Goal: Register for event/course

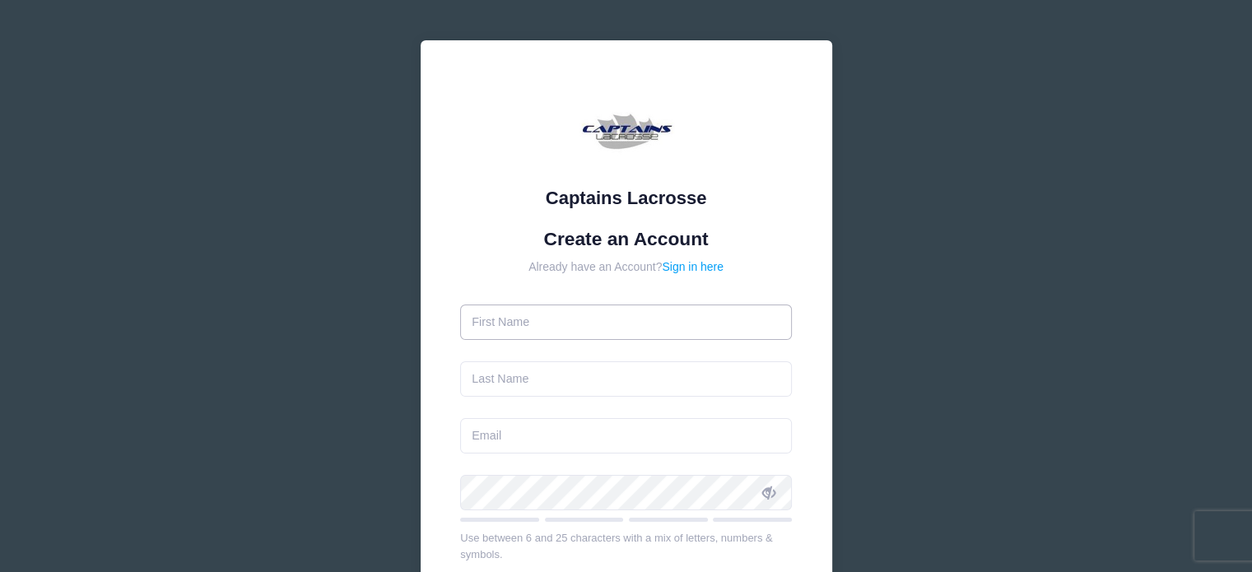
click at [539, 329] on input "text" at bounding box center [626, 322] width 332 height 35
type input "[PERSON_NAME]"
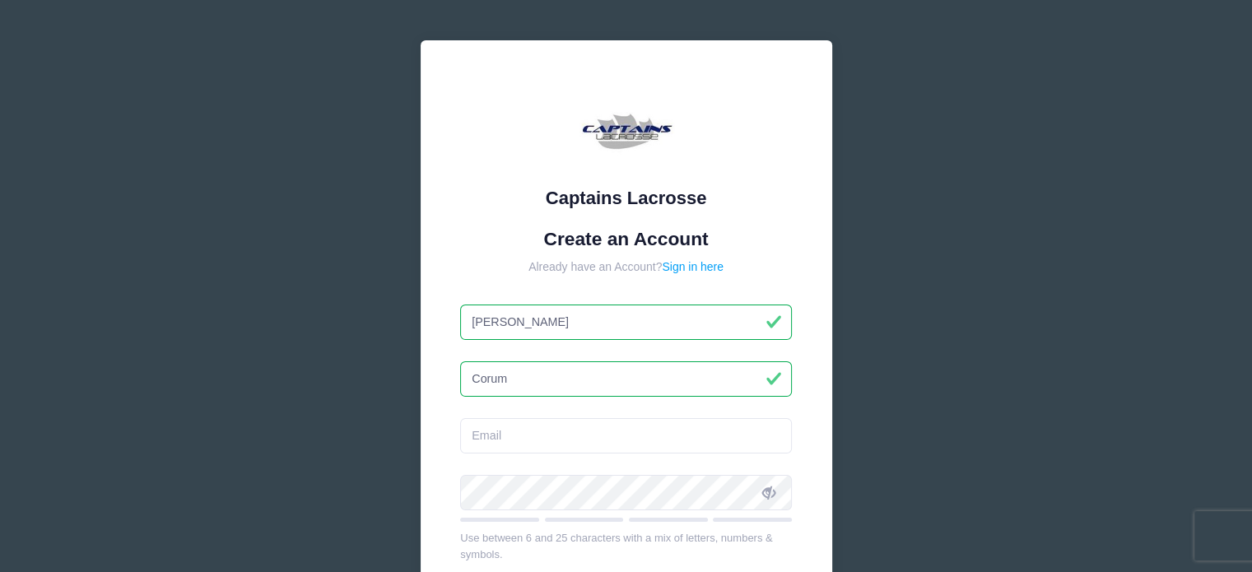
type input "Corum"
type input "C"
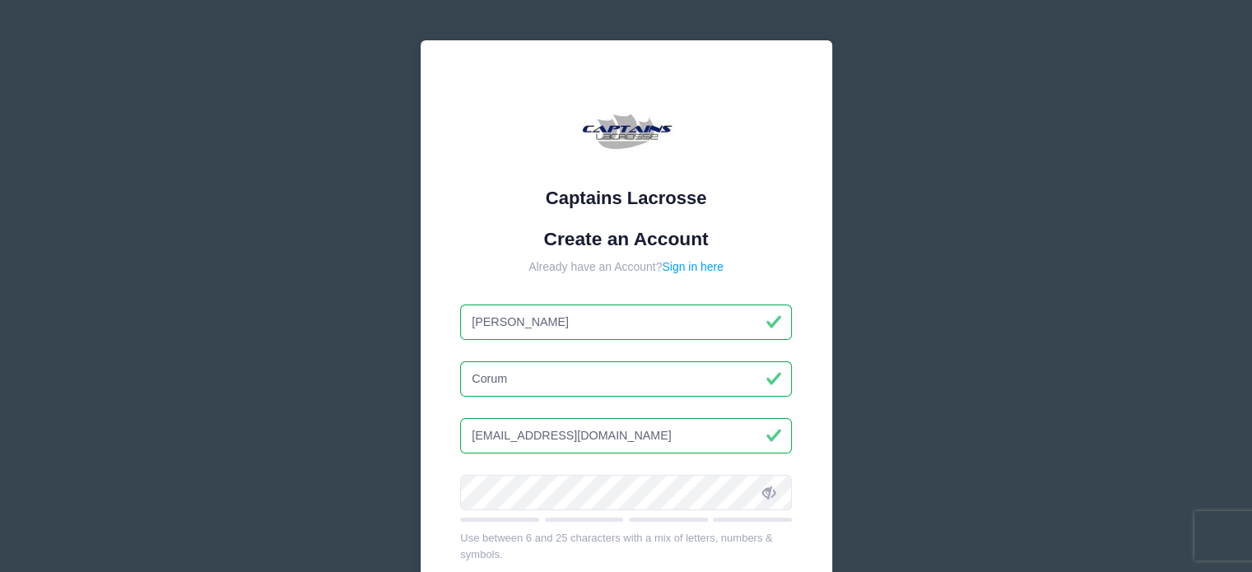
type input "[EMAIL_ADDRESS][DOMAIN_NAME]"
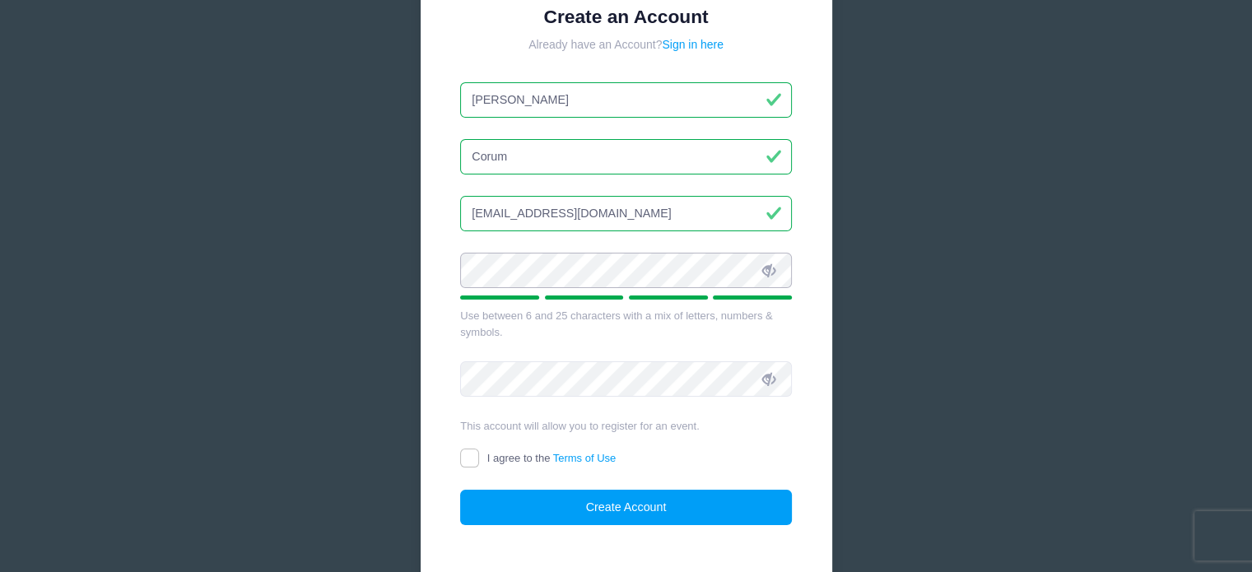
scroll to position [247, 0]
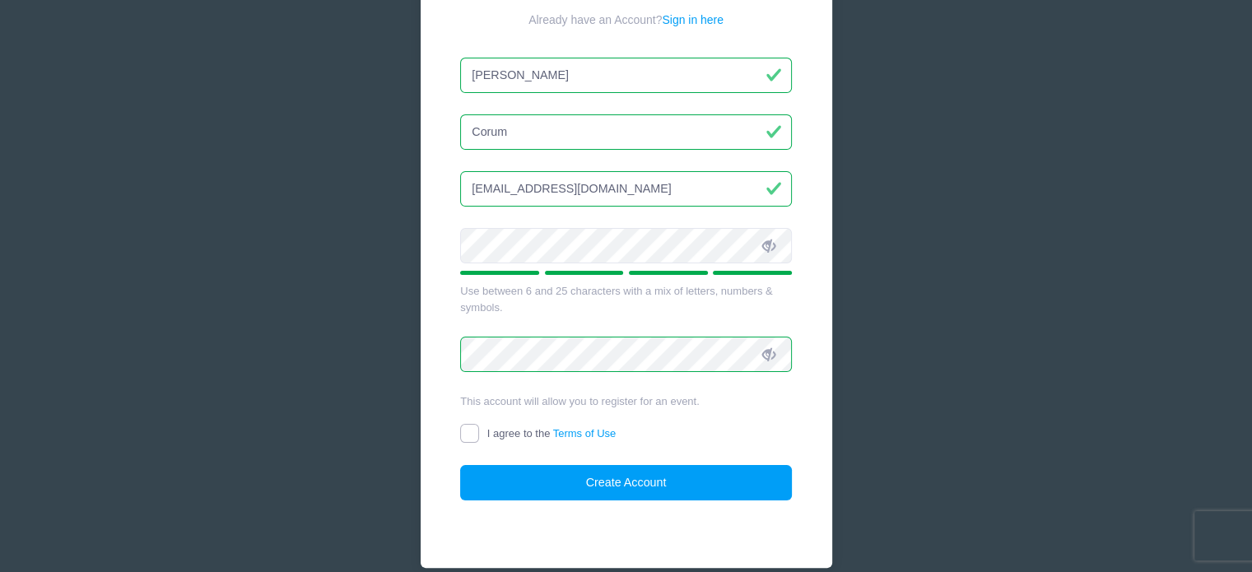
click at [474, 437] on input "I agree to the Terms of Use" at bounding box center [469, 433] width 19 height 19
checkbox input "true"
click at [623, 485] on button "Create Account" at bounding box center [626, 482] width 332 height 35
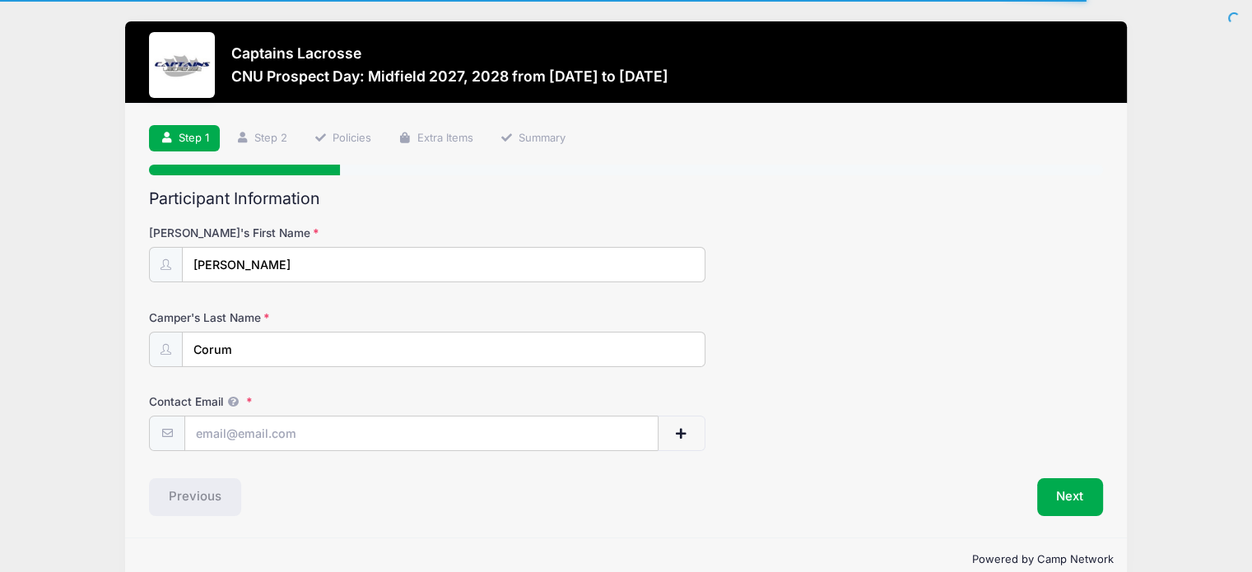
scroll to position [28, 0]
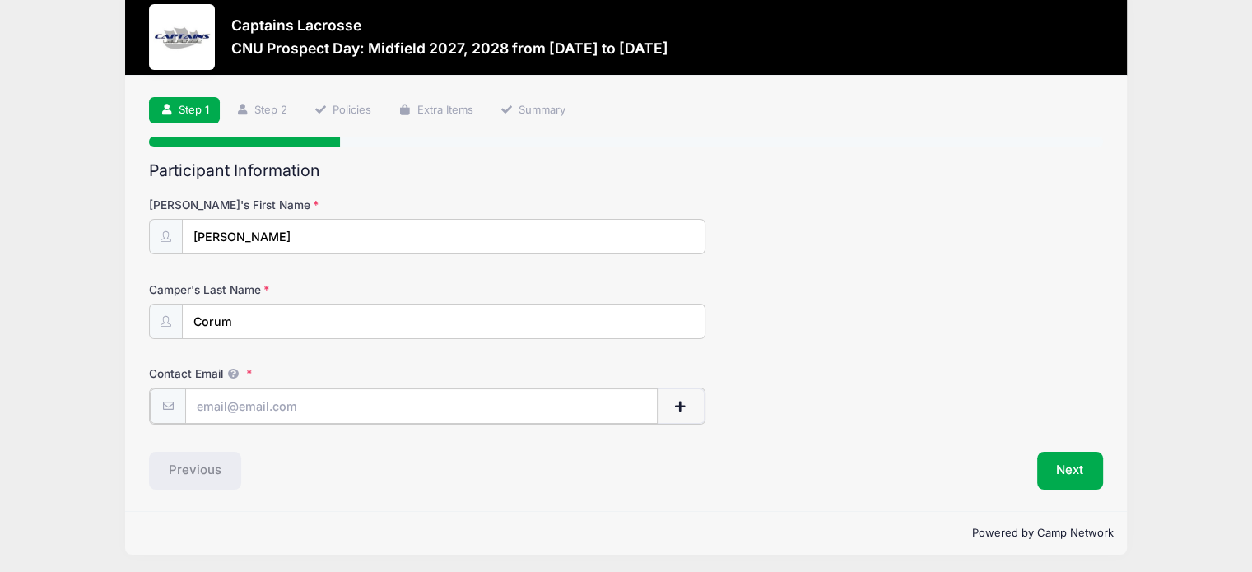
click at [323, 402] on input "Contact Email" at bounding box center [421, 406] width 473 height 35
type input "[EMAIL_ADDRESS][DOMAIN_NAME]"
click at [1067, 471] on button "Next" at bounding box center [1071, 469] width 67 height 38
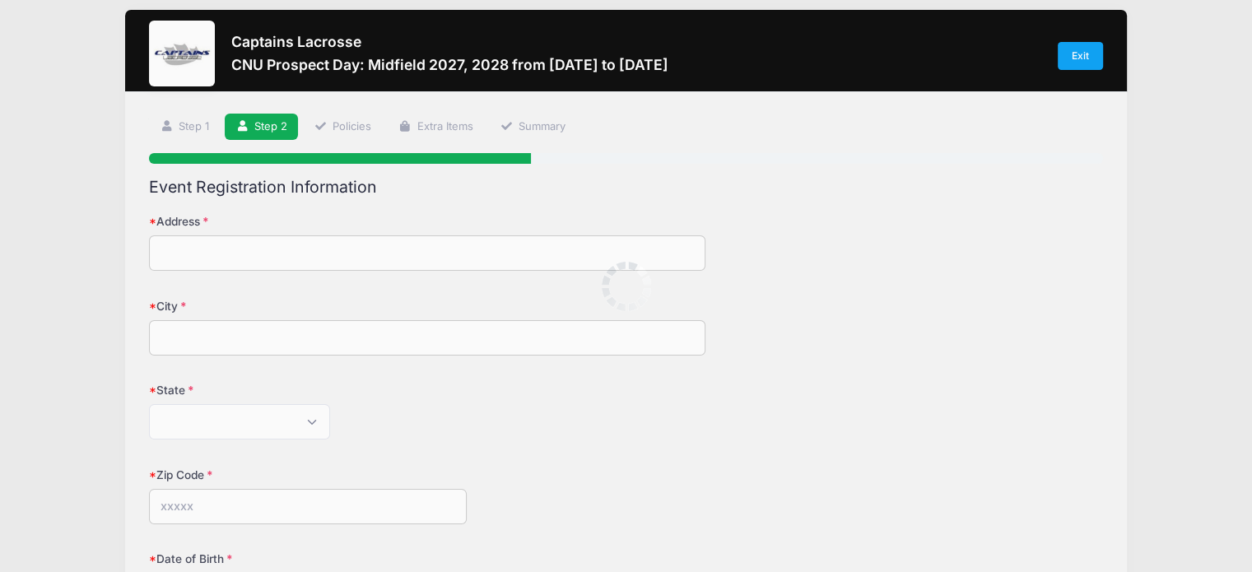
scroll to position [0, 0]
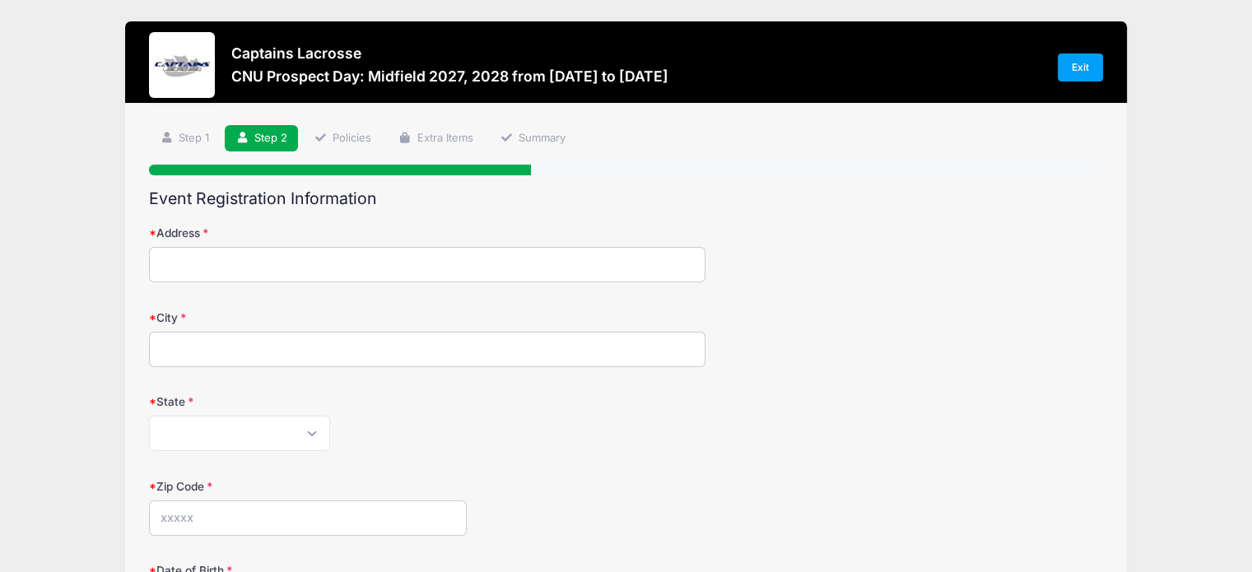
click at [252, 263] on input "Address" at bounding box center [427, 264] width 557 height 35
type input "1036 Greenbridge Drive"
type input "Matthews"
select select "NC"
type input "28105"
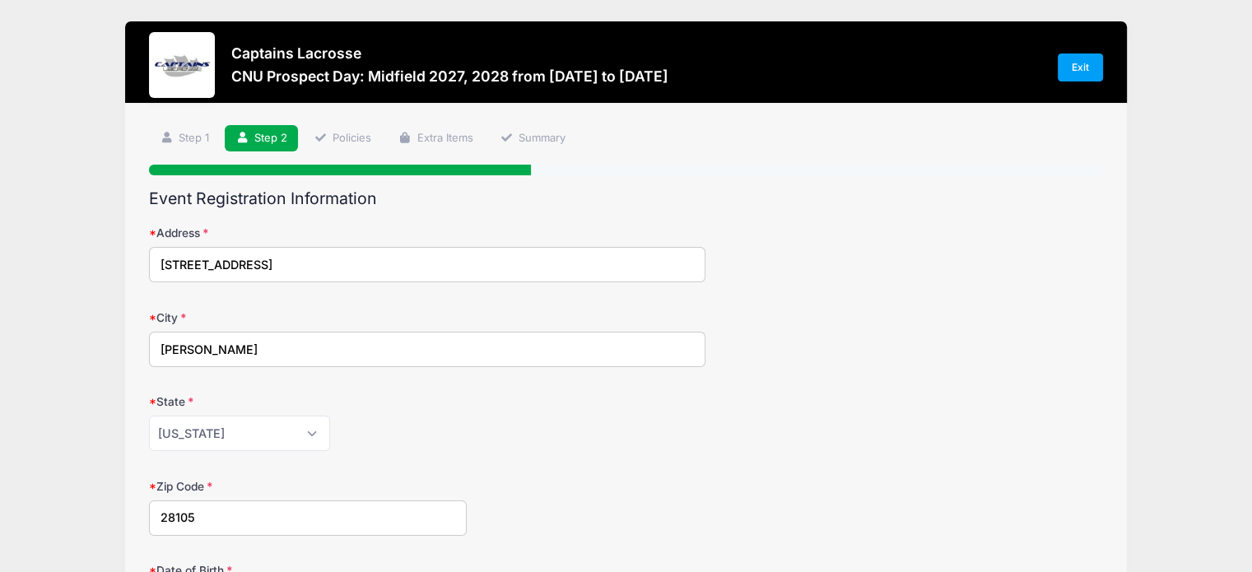
type input "(704) 773-9527"
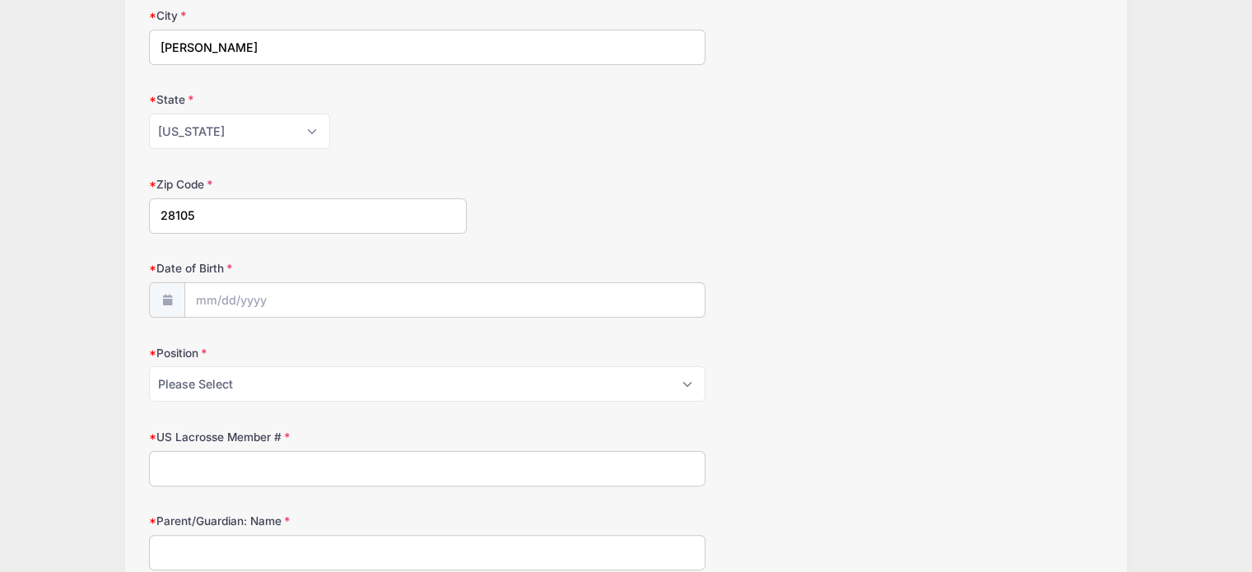
scroll to position [329, 0]
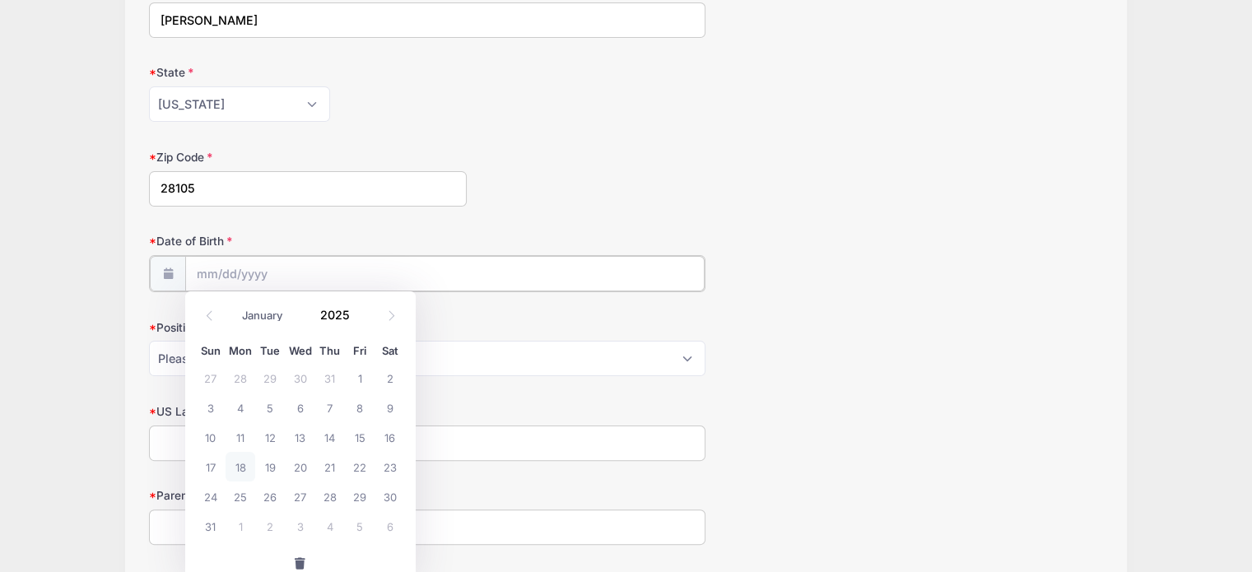
click at [341, 268] on input "Date of Birth" at bounding box center [445, 273] width 520 height 35
click at [211, 319] on icon at bounding box center [209, 315] width 11 height 11
select select "6"
click at [361, 319] on span at bounding box center [361, 321] width 12 height 12
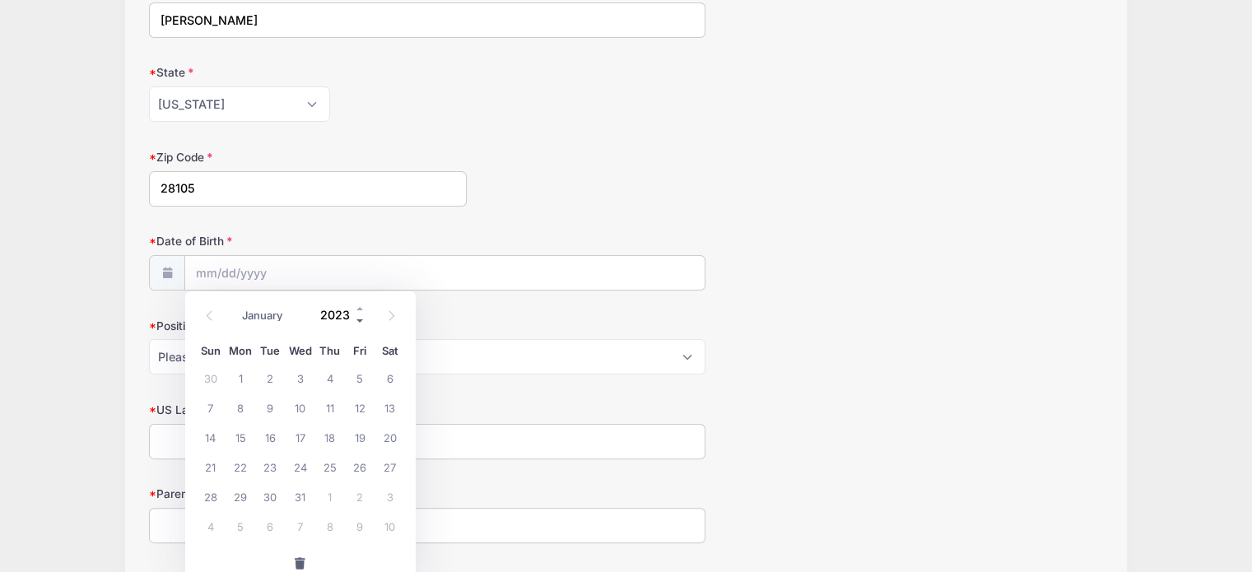
click at [361, 319] on span at bounding box center [361, 321] width 12 height 12
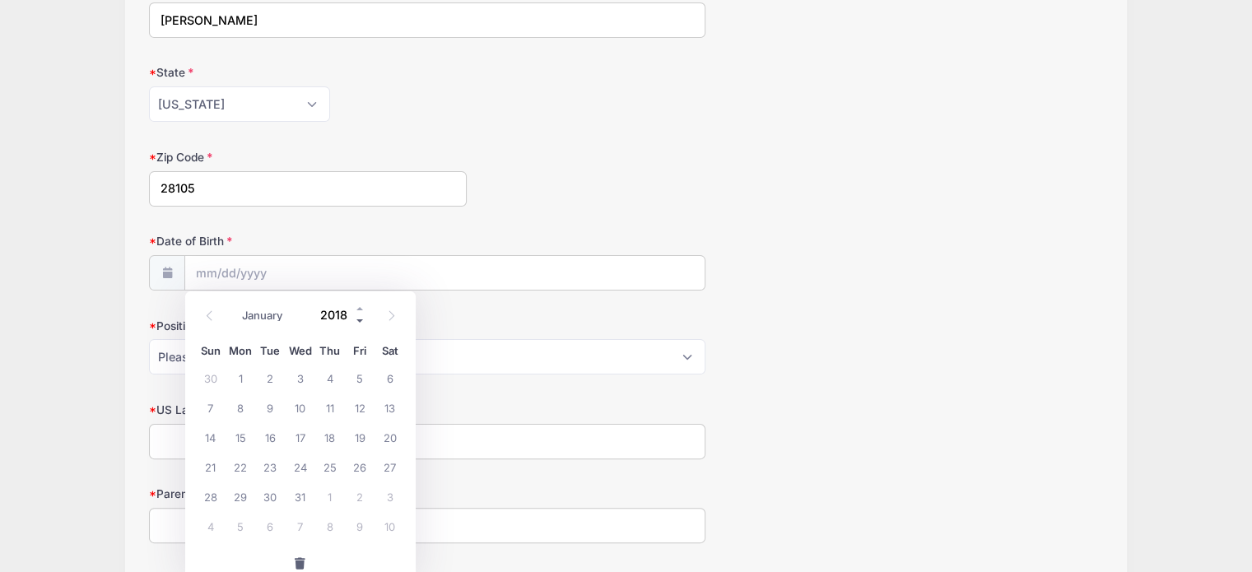
click at [361, 319] on span at bounding box center [361, 321] width 12 height 12
click at [359, 319] on span at bounding box center [361, 321] width 12 height 12
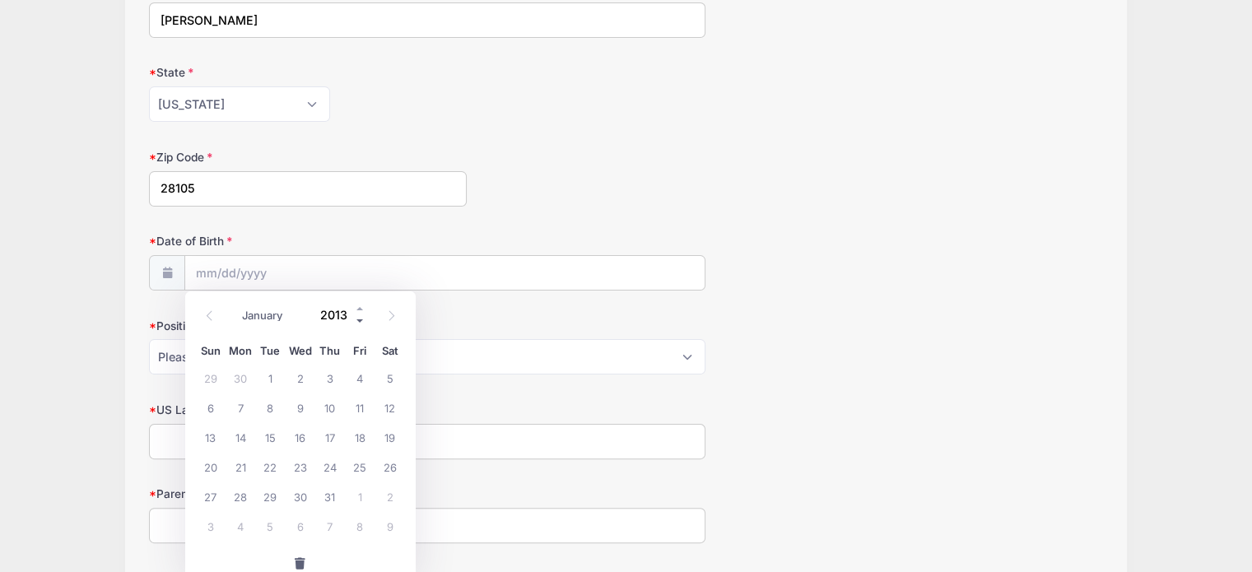
click at [359, 319] on span at bounding box center [361, 321] width 12 height 12
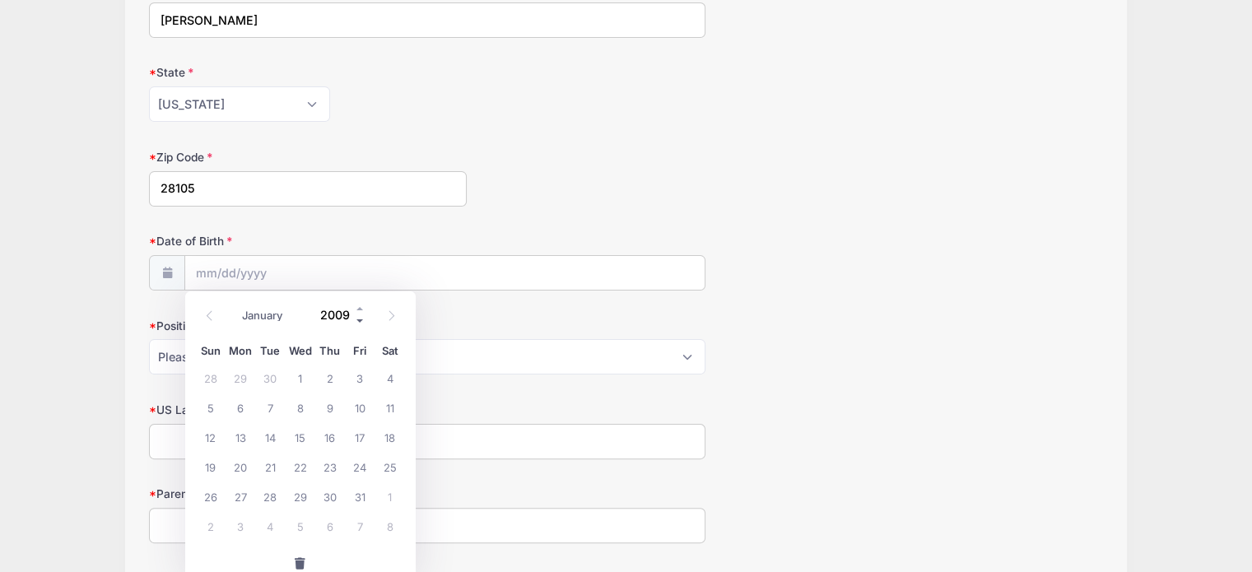
type input "2008"
click at [334, 406] on span "10" at bounding box center [330, 408] width 30 height 30
type input "[DATE]"
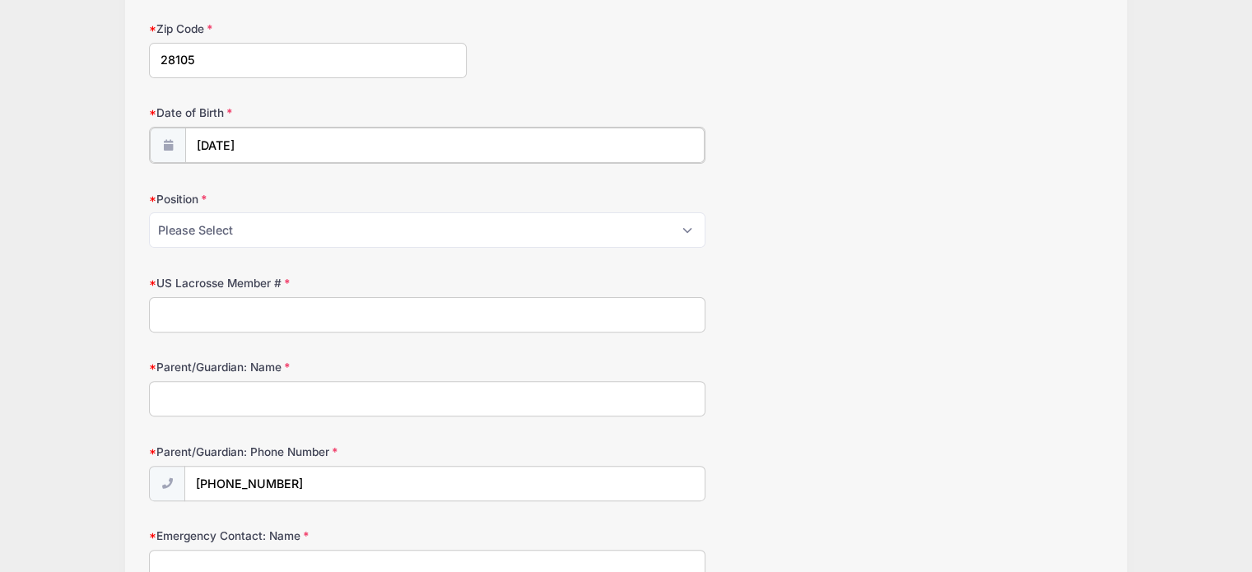
scroll to position [494, 0]
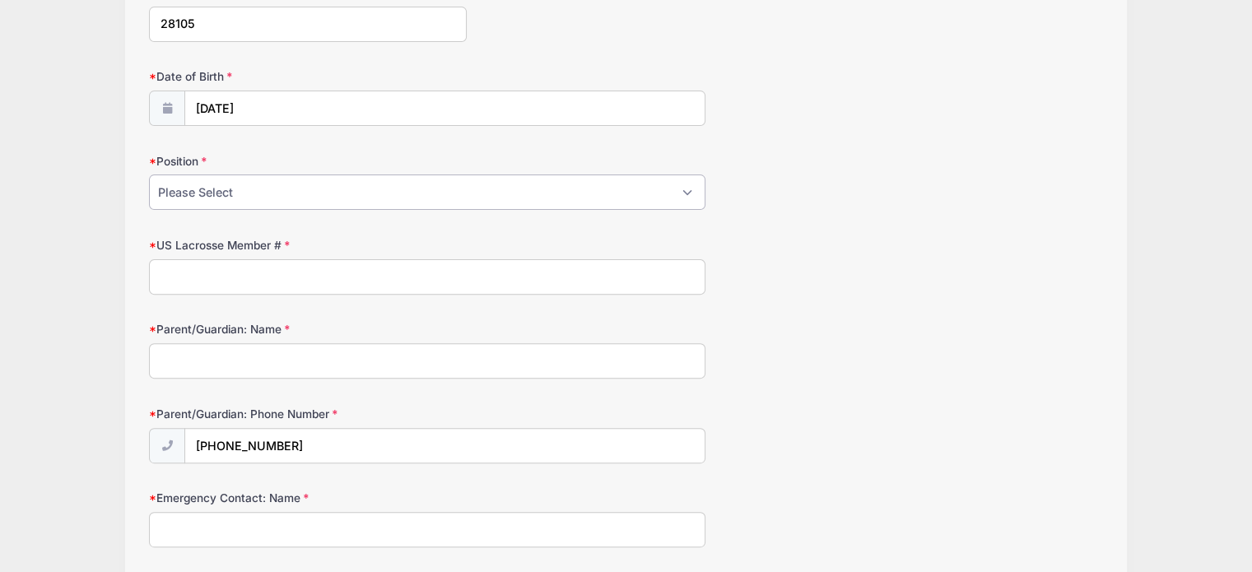
click at [326, 200] on select "Please Select Attack Defense Goalie Midfield" at bounding box center [427, 192] width 557 height 35
select select "Midfield"
click at [149, 175] on select "Please Select Attack Defense Goalie Midfield" at bounding box center [427, 192] width 557 height 35
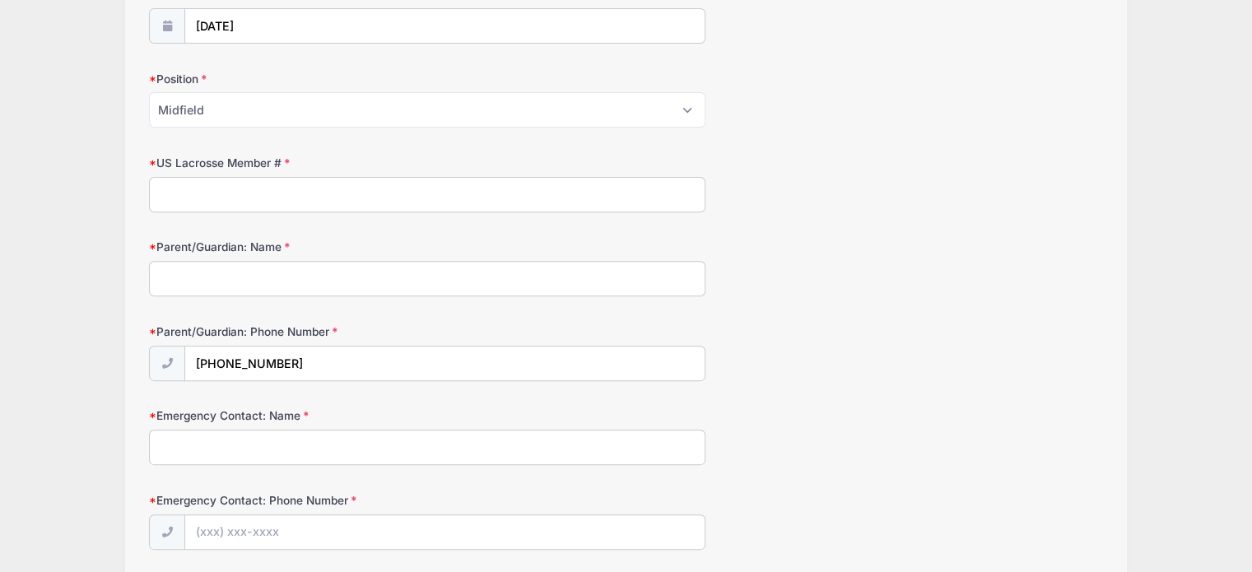
click at [326, 194] on input "US Lacrosse Member #" at bounding box center [427, 194] width 557 height 35
click at [303, 194] on input "US Lacrosse Member #" at bounding box center [427, 194] width 557 height 35
paste input "000015156025"
type input "000015156025"
click at [263, 282] on input "Parent/Guardian: Name" at bounding box center [427, 278] width 557 height 35
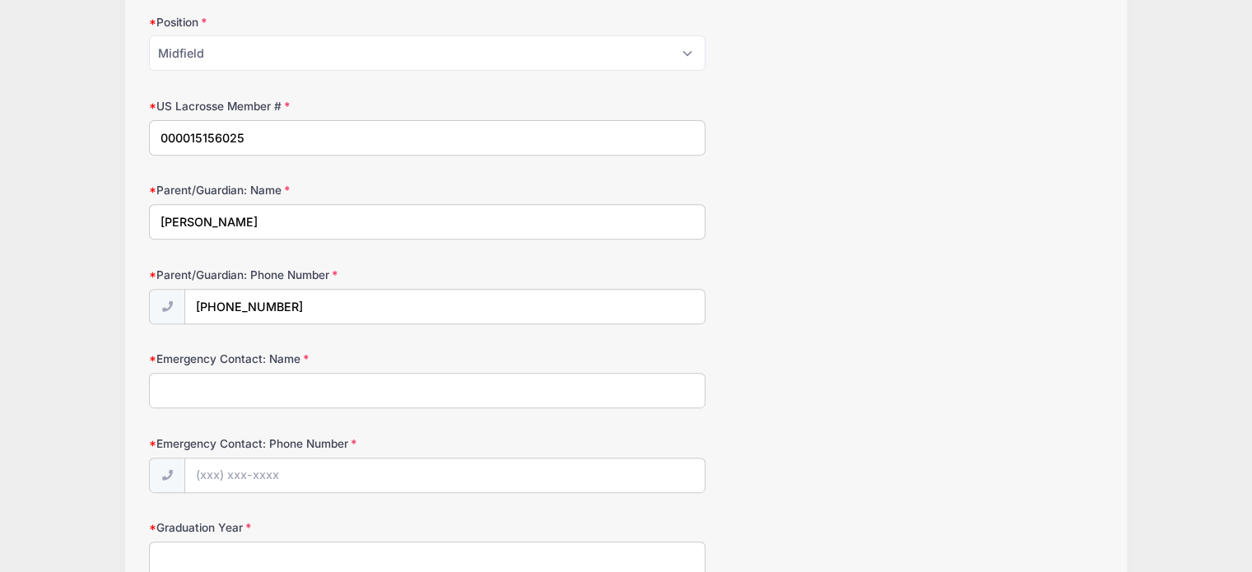
scroll to position [741, 0]
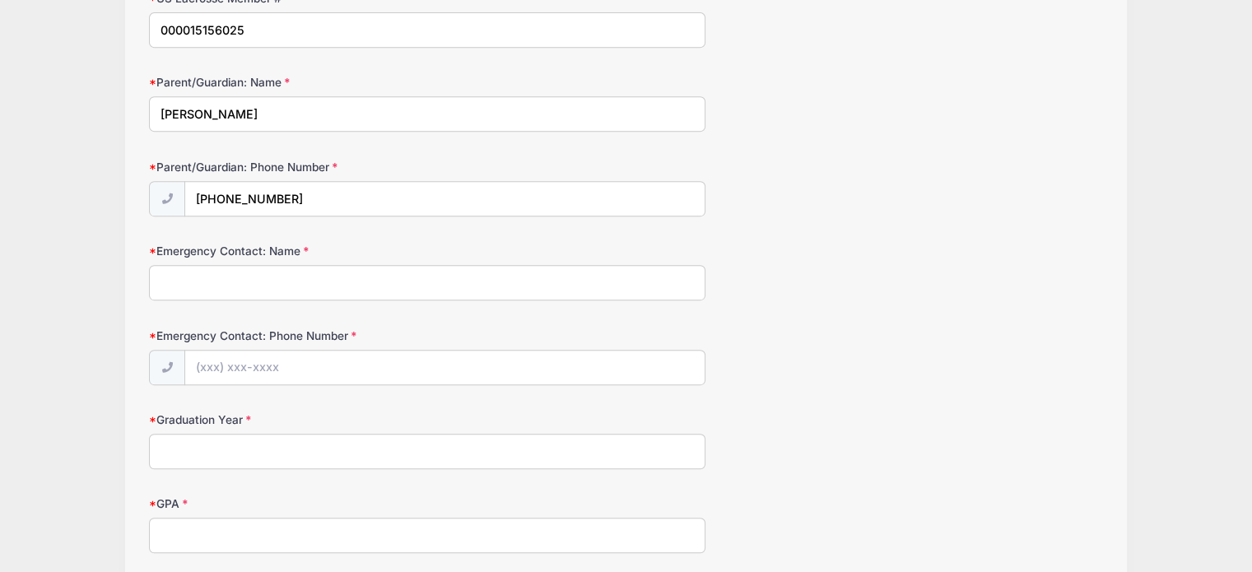
type input "[PERSON_NAME]"
click at [296, 282] on input "Emergency Contact: Name" at bounding box center [427, 282] width 557 height 35
type input "[PERSON_NAME]"
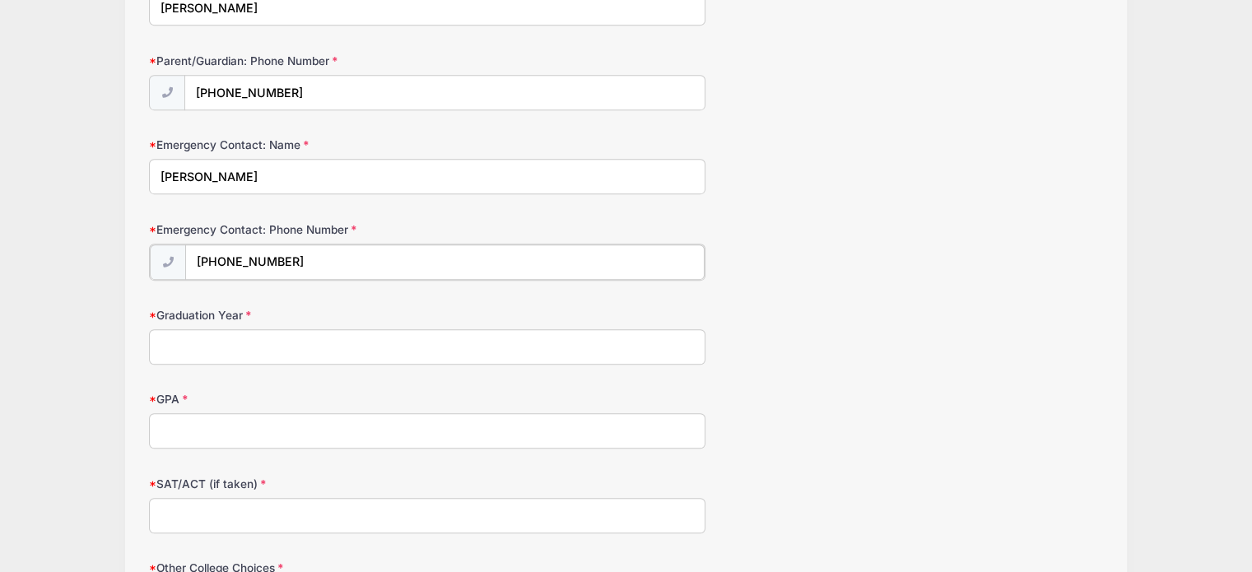
scroll to position [906, 0]
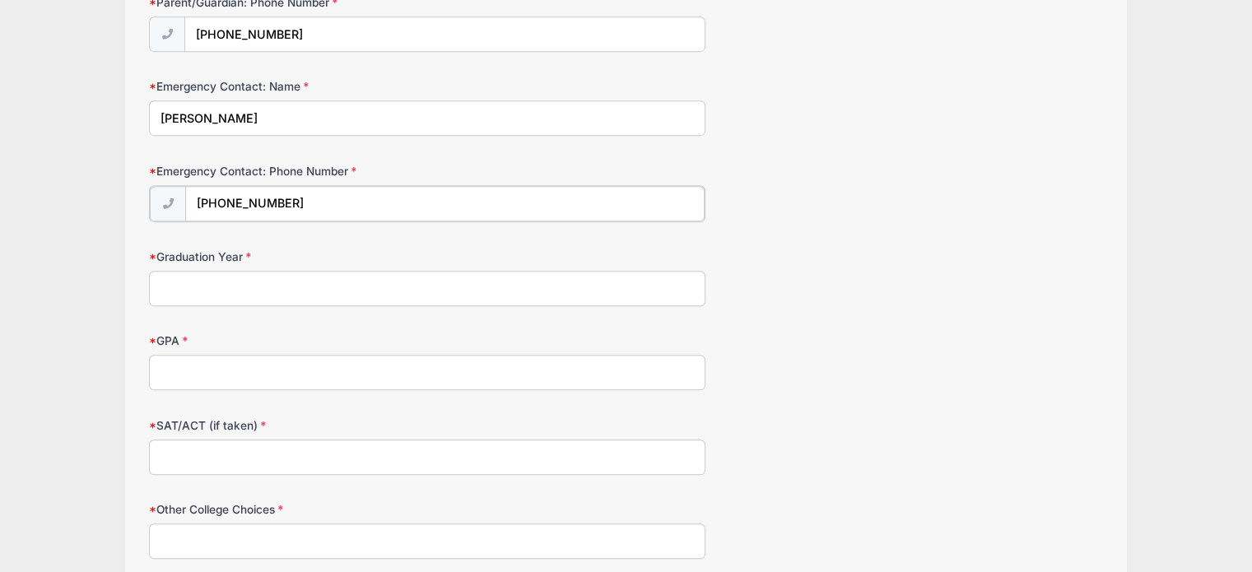
type input "[PHONE_NUMBER]"
click at [296, 283] on input "Graduation Year" at bounding box center [427, 286] width 557 height 35
type input "2027"
click at [254, 372] on input "GPA" at bounding box center [427, 370] width 557 height 35
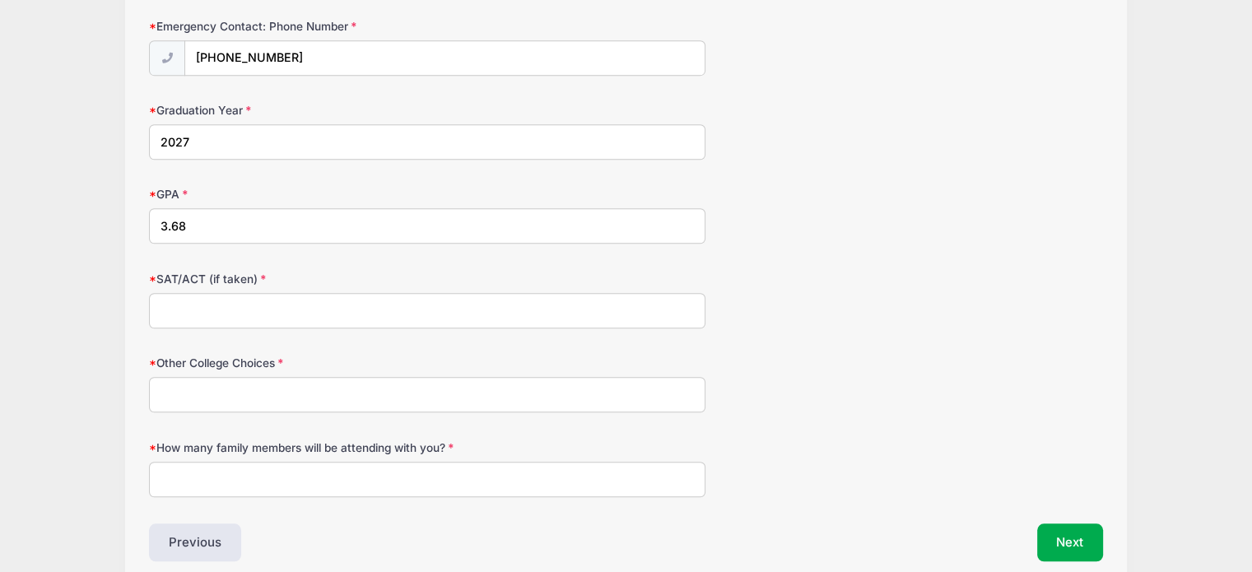
scroll to position [1070, 0]
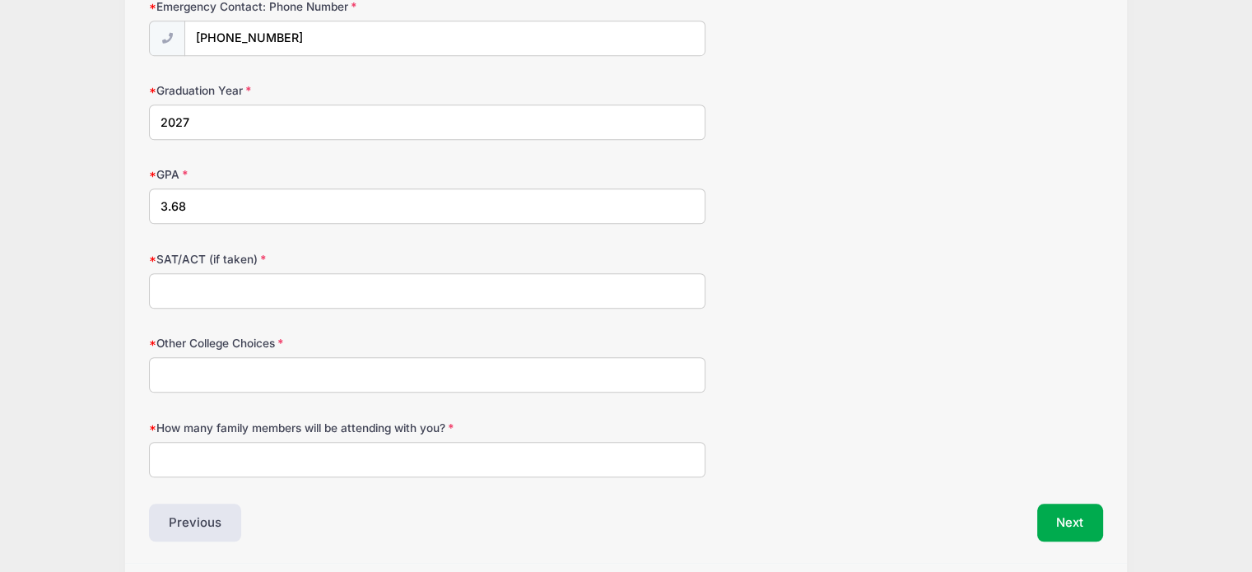
type input "3.68"
click at [305, 282] on input "SAT/ACT (if taken)" at bounding box center [427, 290] width 557 height 35
type input "n/a"
type input "1"
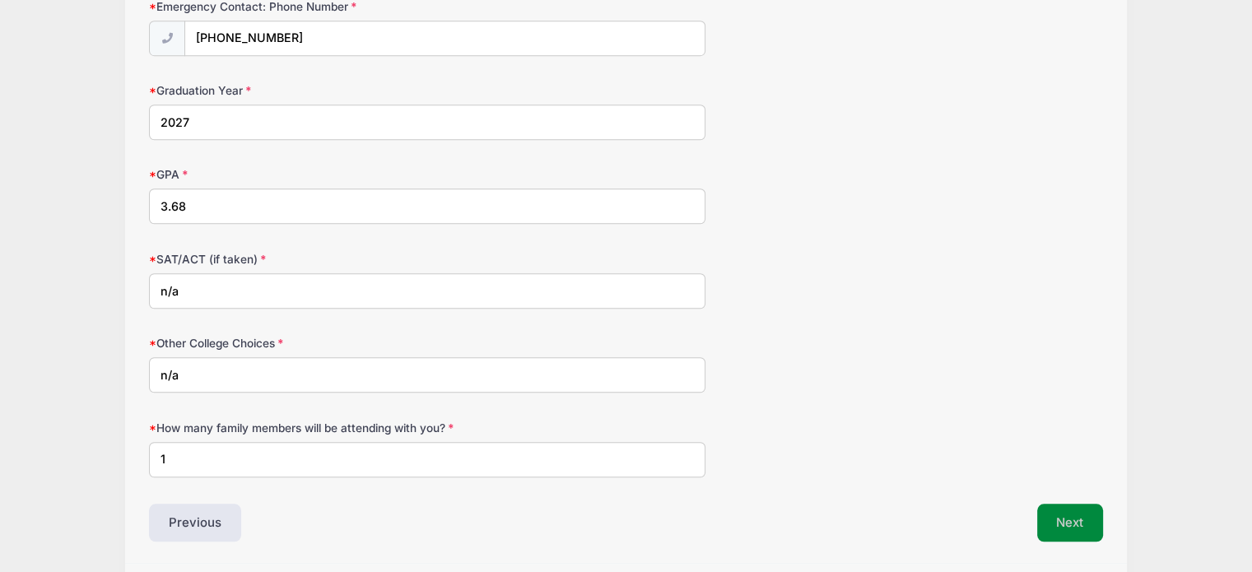
click at [1059, 509] on button "Next" at bounding box center [1071, 523] width 67 height 38
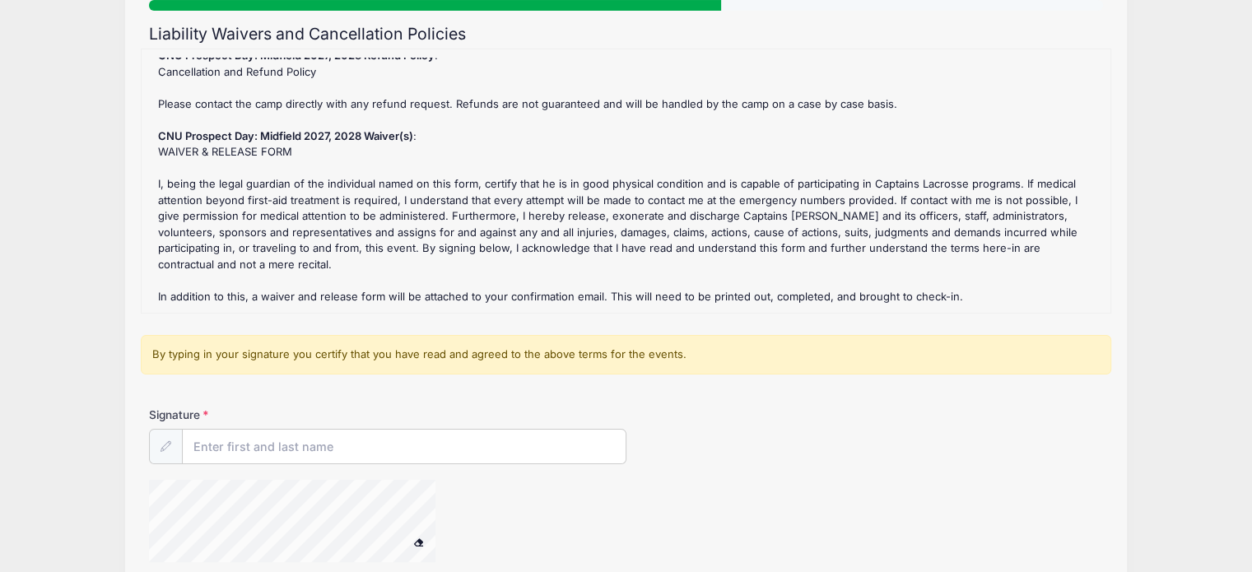
scroll to position [247, 0]
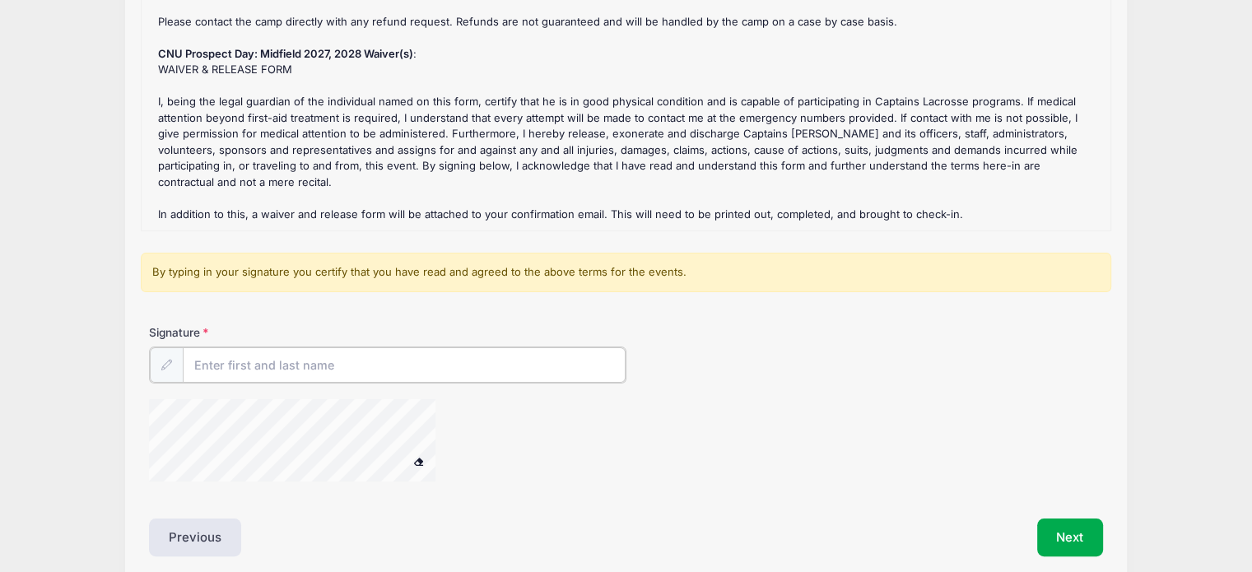
click at [450, 374] on input "Signature" at bounding box center [404, 364] width 443 height 35
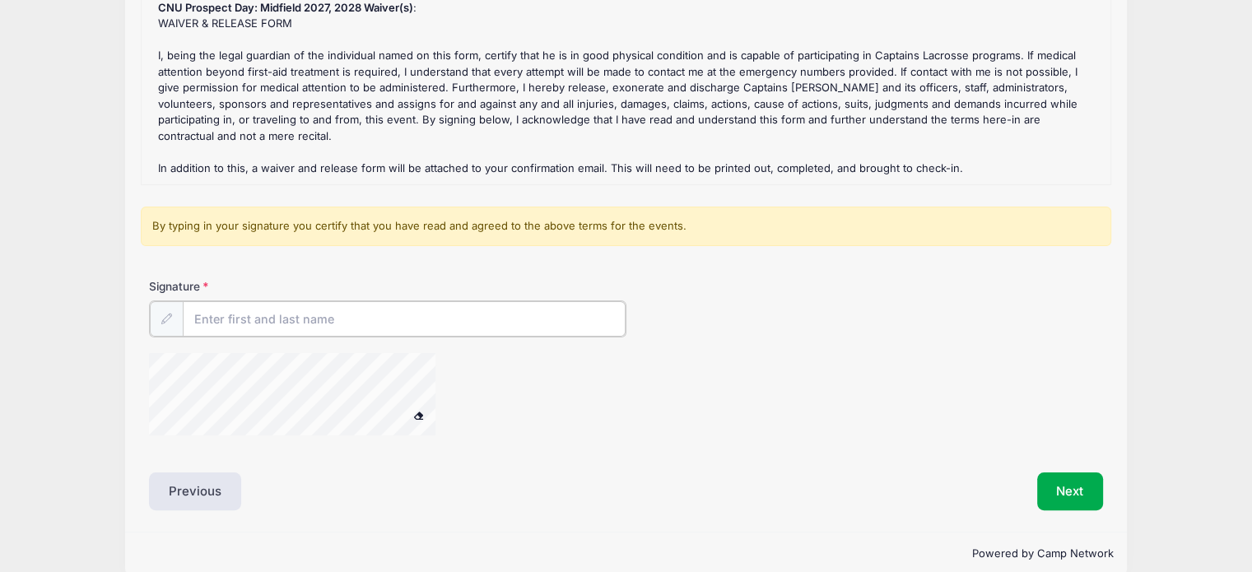
scroll to position [315, 0]
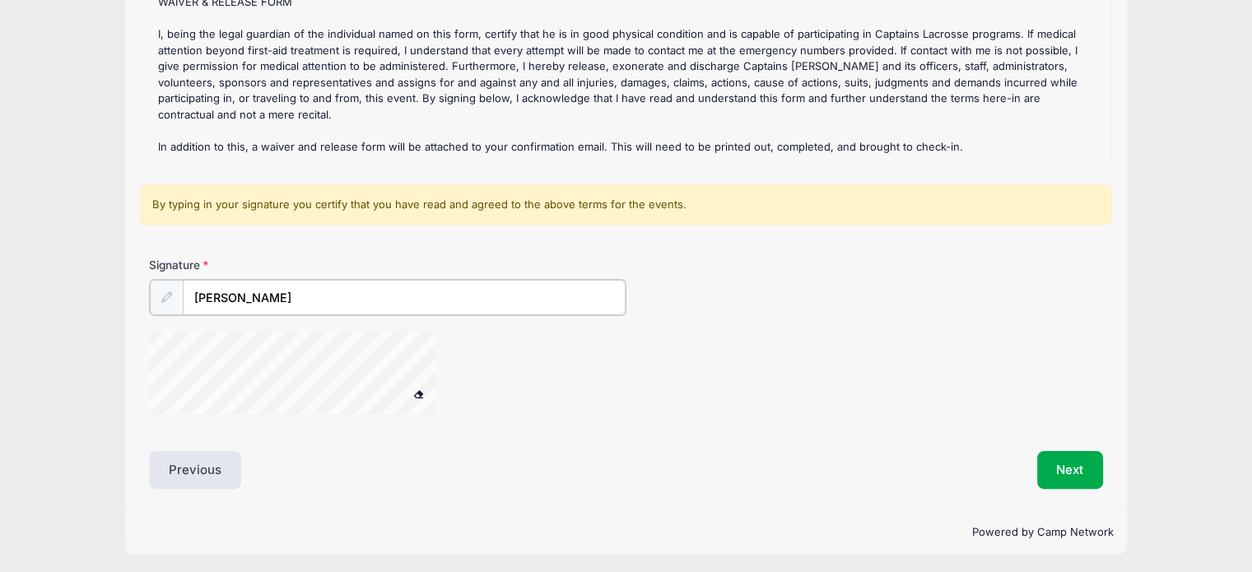
type input "[PERSON_NAME]"
click at [494, 375] on div at bounding box center [467, 375] width 637 height 87
click at [1057, 461] on button "Next" at bounding box center [1071, 470] width 67 height 38
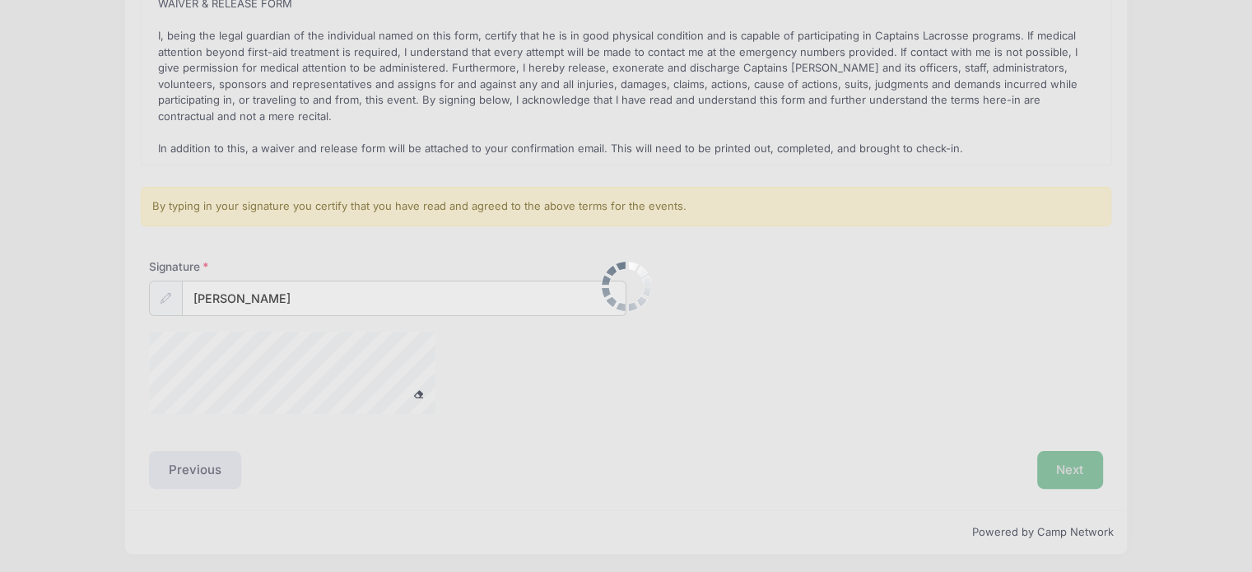
scroll to position [0, 0]
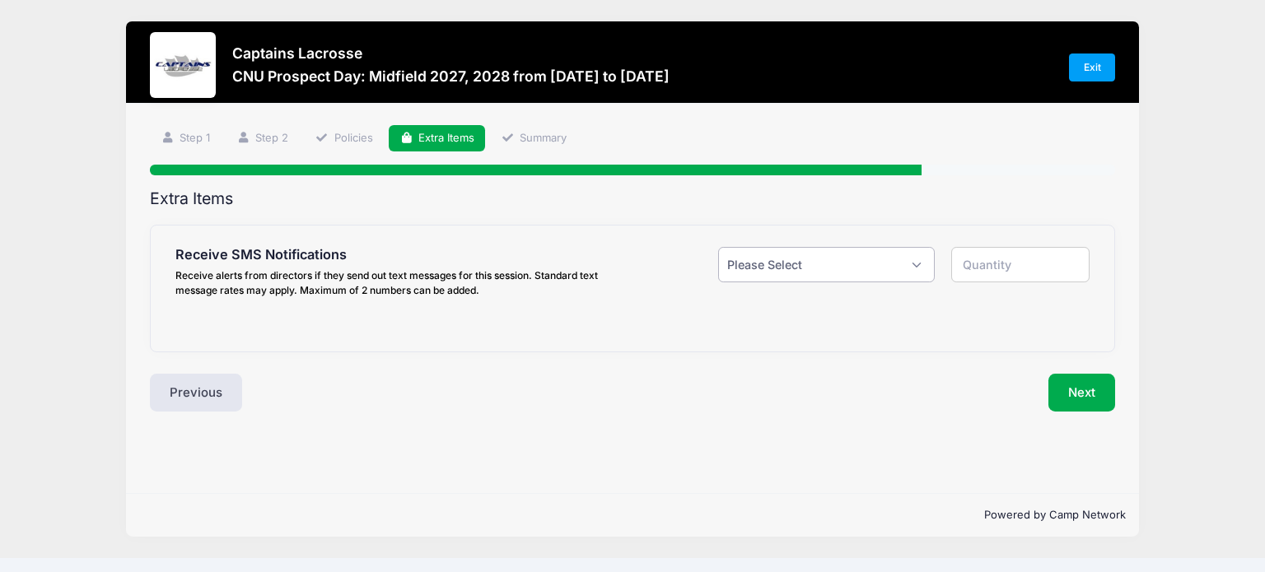
click at [880, 279] on select "Please Select Yes ($0.00) No" at bounding box center [826, 264] width 217 height 35
select select "1"
click at [718, 247] on select "Please Select Yes ($0.00) No" at bounding box center [826, 264] width 217 height 35
type input "1"
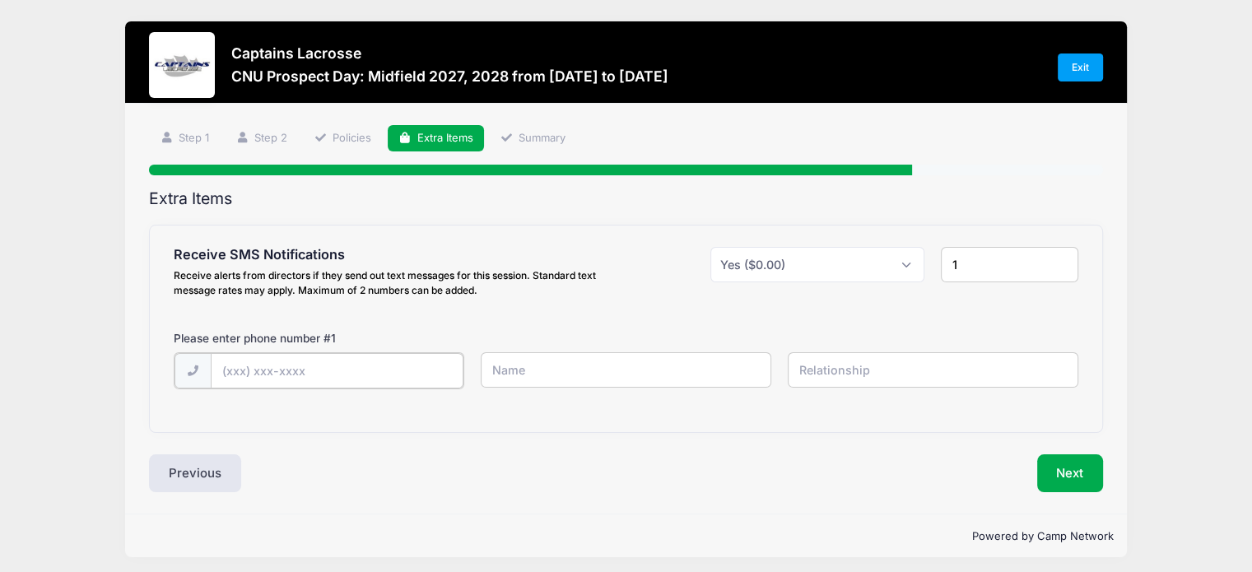
click at [0, 0] on input "text" at bounding box center [0, 0] width 0 height 0
type input "(704) 776-8573"
type input "[PERSON_NAME]"
type input "2"
click at [1061, 263] on input "2" at bounding box center [1010, 264] width 138 height 35
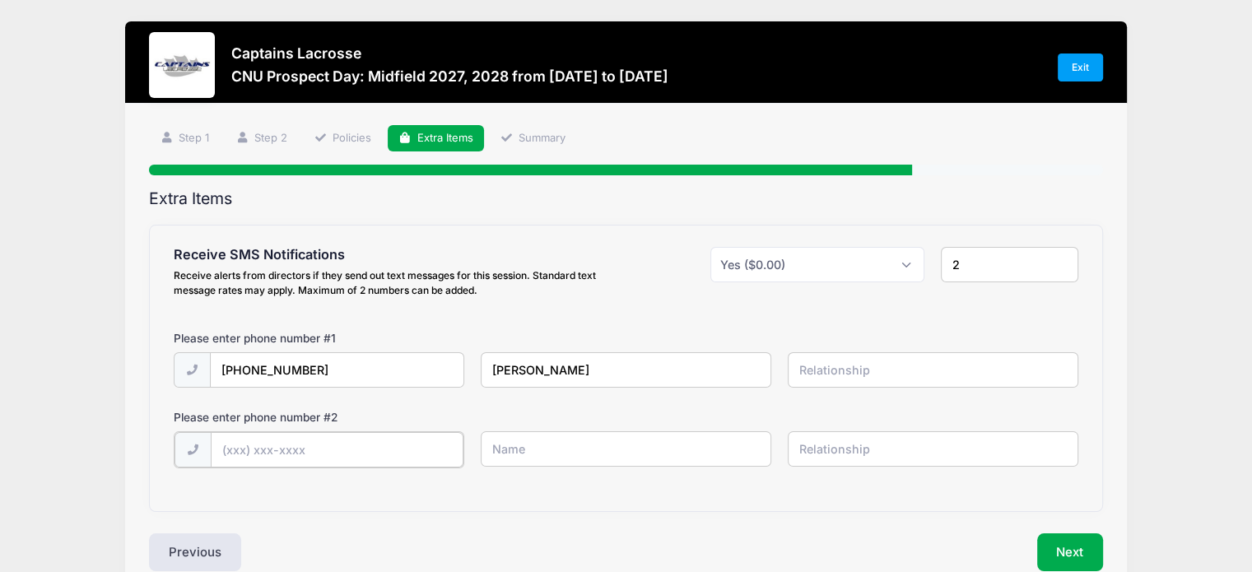
click at [0, 0] on input "text" at bounding box center [0, 0] width 0 height 0
type input "[PHONE_NUMBER]"
click at [0, 0] on input "text" at bounding box center [0, 0] width 0 height 0
type input "[PERSON_NAME]"
type input "Father"
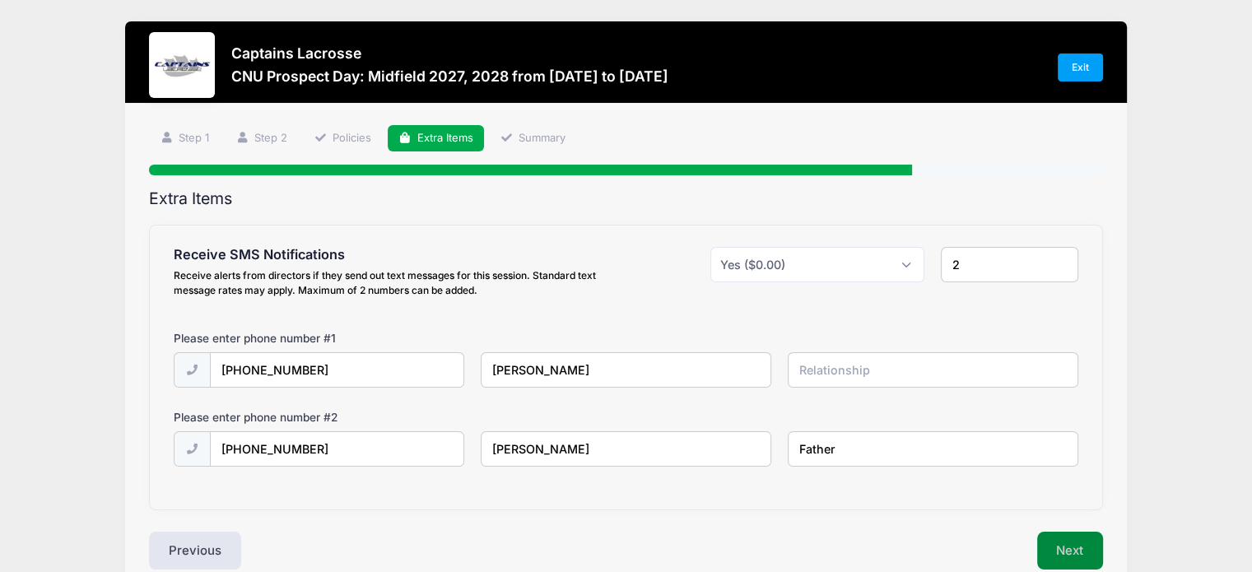
click at [1069, 541] on button "Next" at bounding box center [1071, 551] width 67 height 38
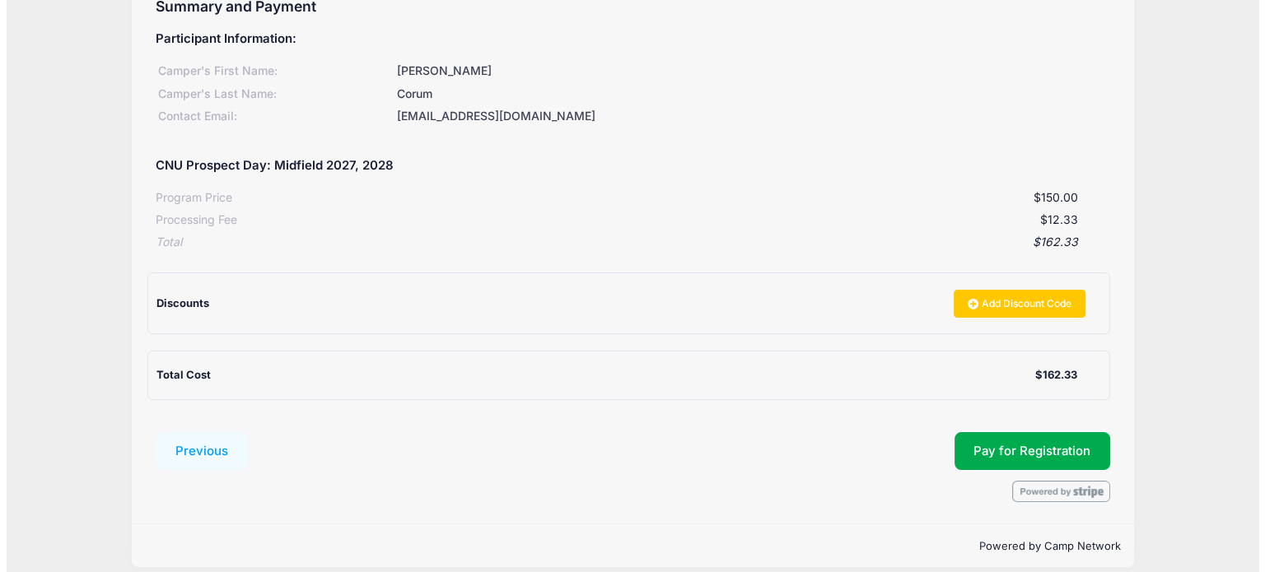
scroll to position [208, 0]
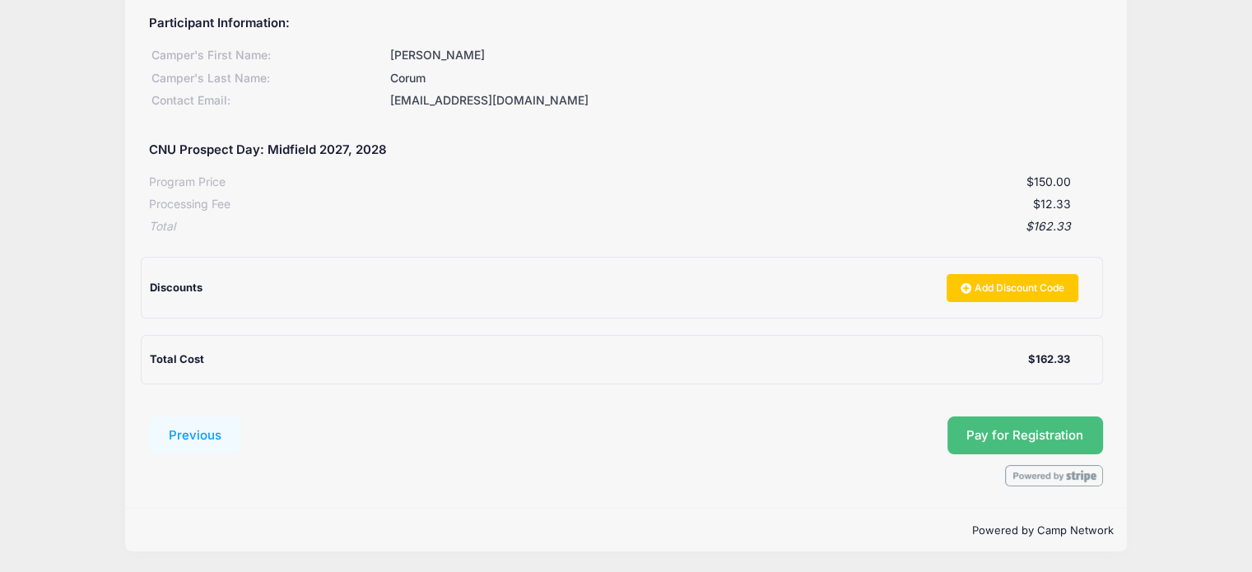
click at [1008, 431] on span "Pay for Registration" at bounding box center [1025, 435] width 117 height 15
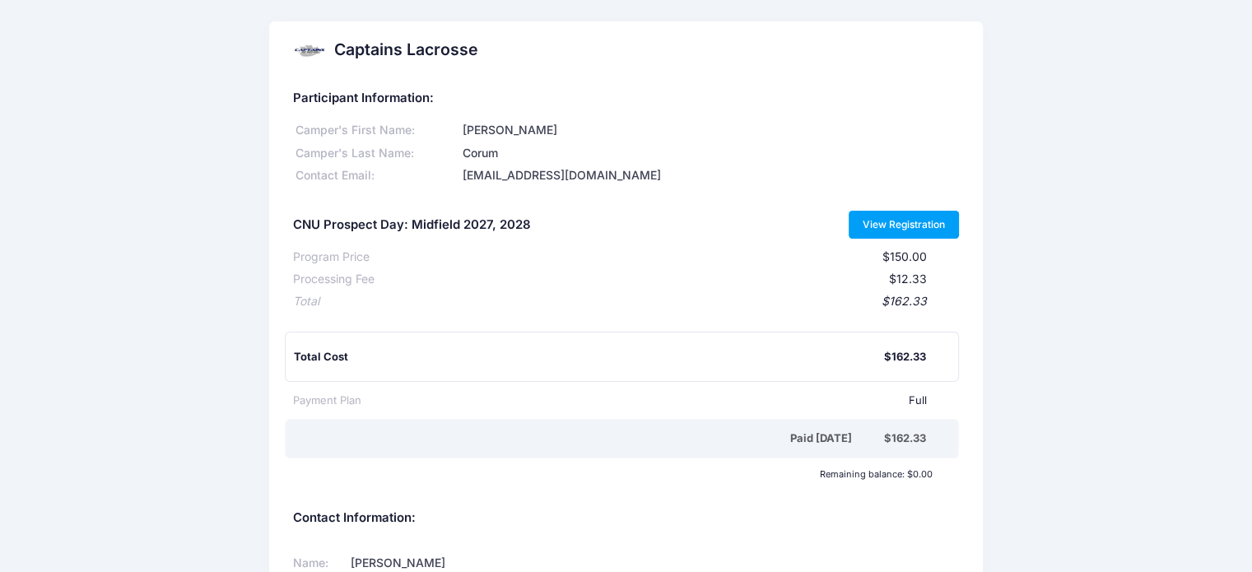
click at [892, 226] on link "View Registration" at bounding box center [904, 225] width 111 height 28
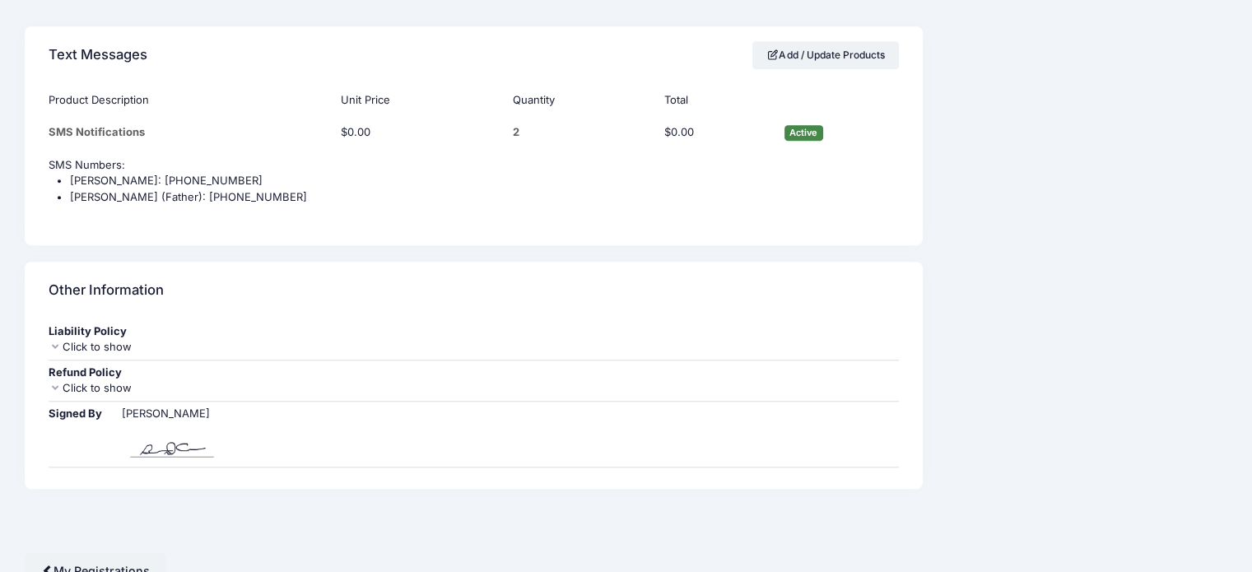
scroll to position [1277, 0]
